Goal: Task Accomplishment & Management: Manage account settings

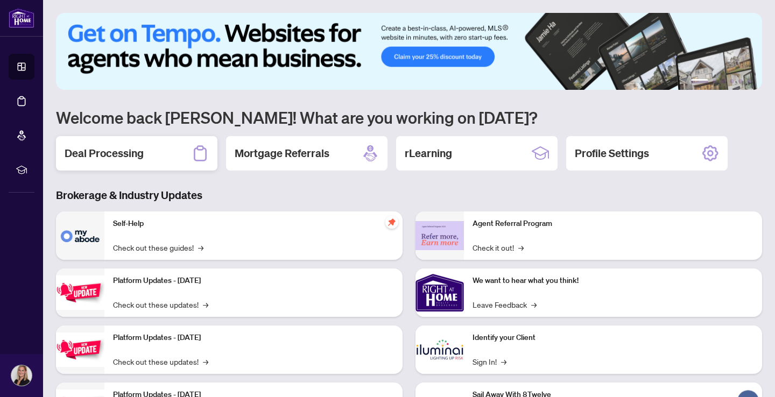
click at [118, 162] on div "Deal Processing" at bounding box center [136, 153] width 161 height 34
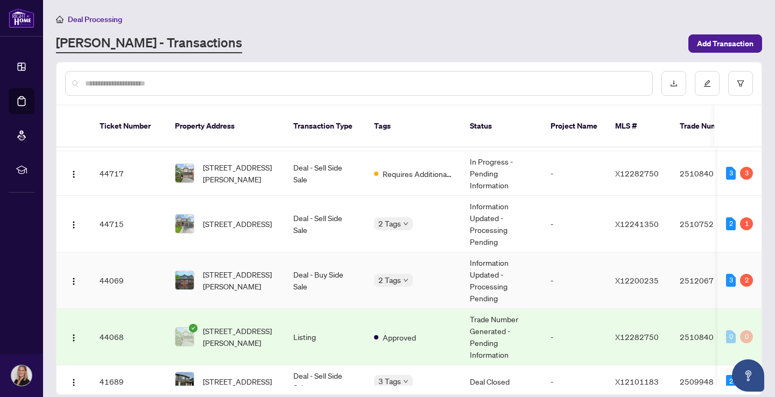
scroll to position [53, 0]
click at [190, 271] on img at bounding box center [184, 280] width 18 height 18
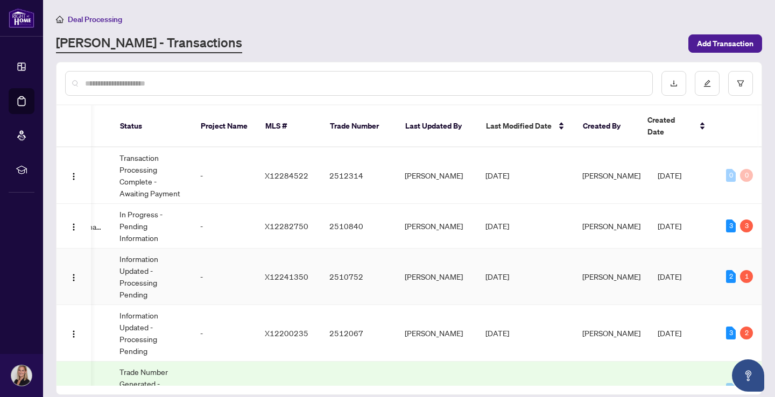
scroll to position [0, 350]
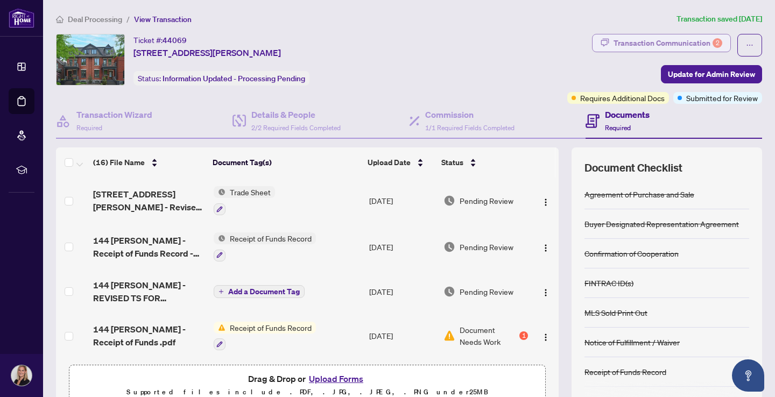
click at [720, 46] on div "2" at bounding box center [717, 43] width 10 height 10
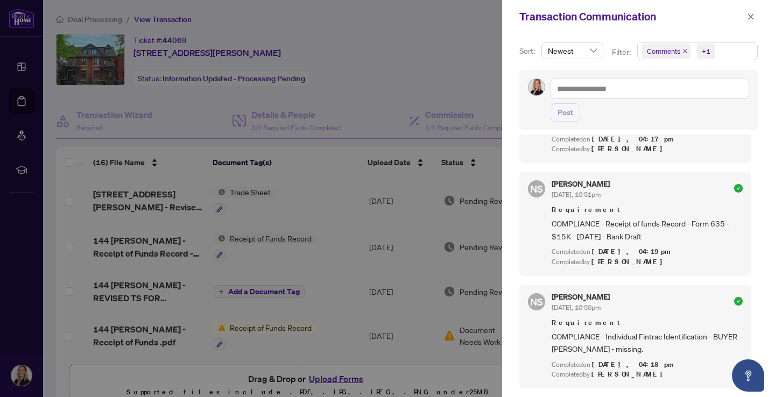
scroll to position [2, 0]
click at [450, 81] on div at bounding box center [387, 198] width 775 height 397
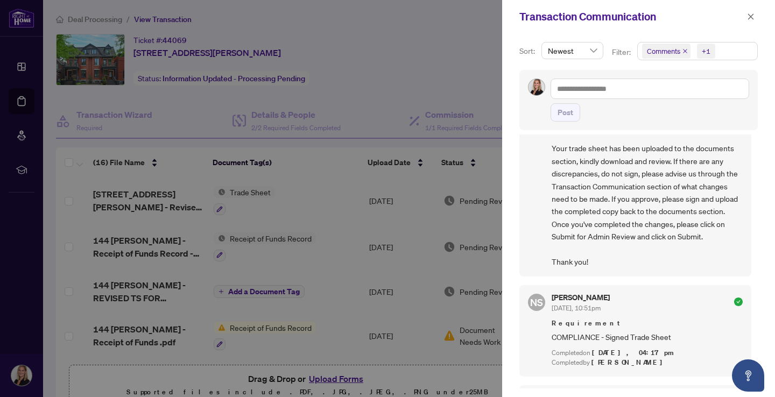
scroll to position [787, 0]
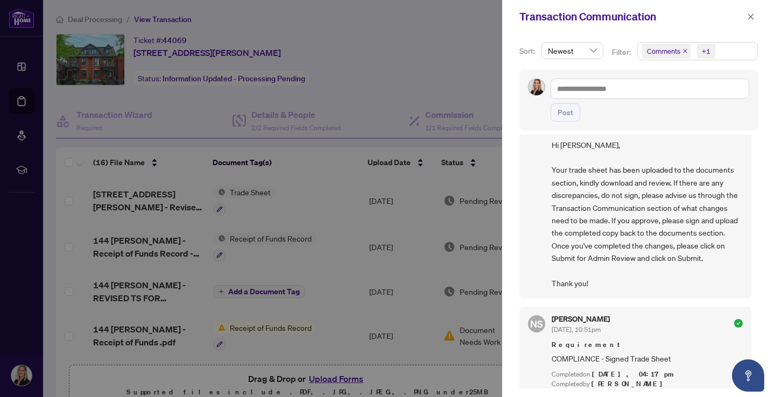
click at [367, 69] on div at bounding box center [387, 198] width 775 height 397
click at [431, 46] on div at bounding box center [387, 198] width 775 height 397
click at [752, 18] on icon "close" at bounding box center [751, 17] width 8 height 8
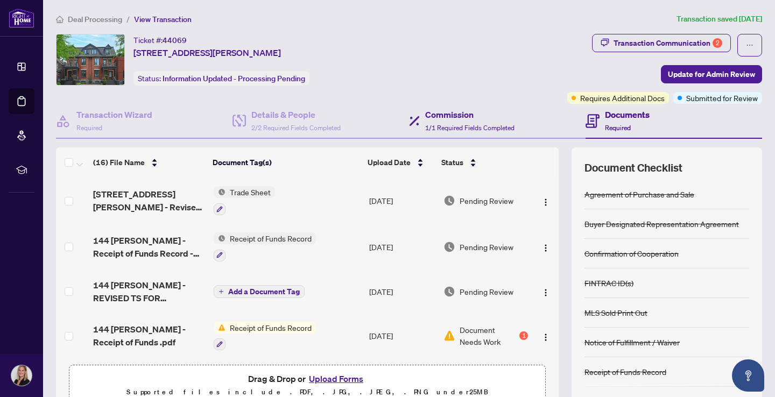
scroll to position [0, 0]
